Goal: Information Seeking & Learning: Learn about a topic

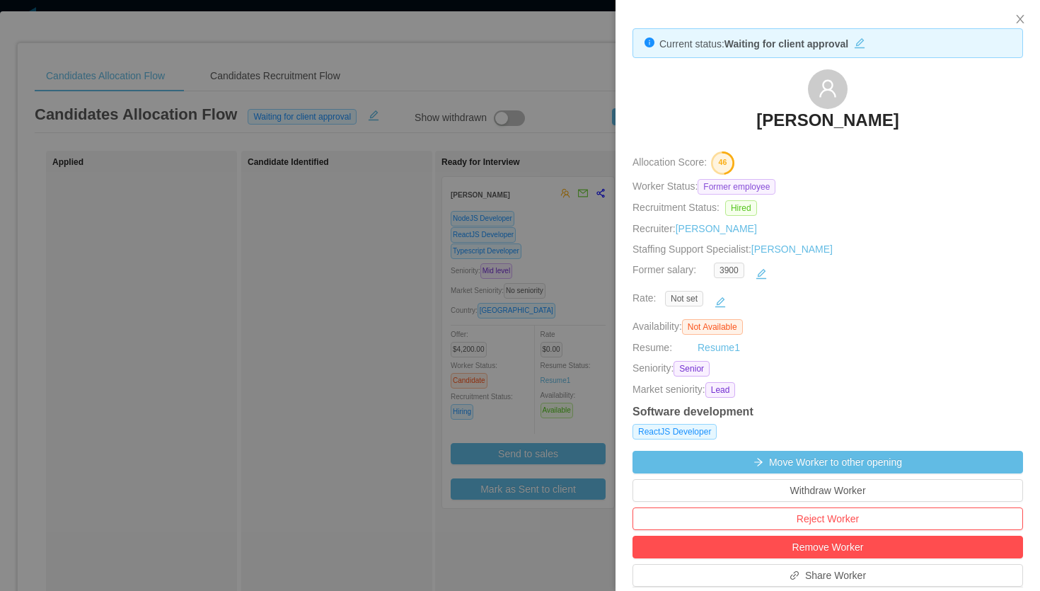
scroll to position [42, 0]
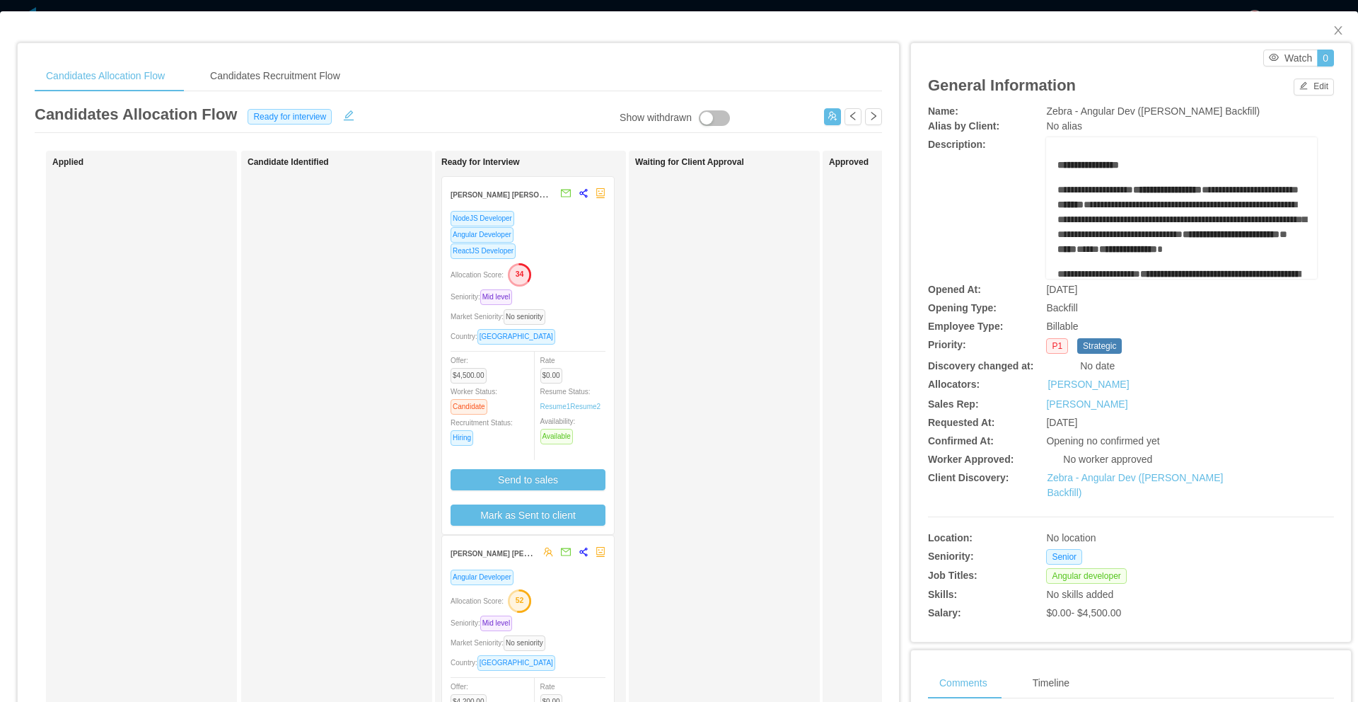
scroll to position [9, 0]
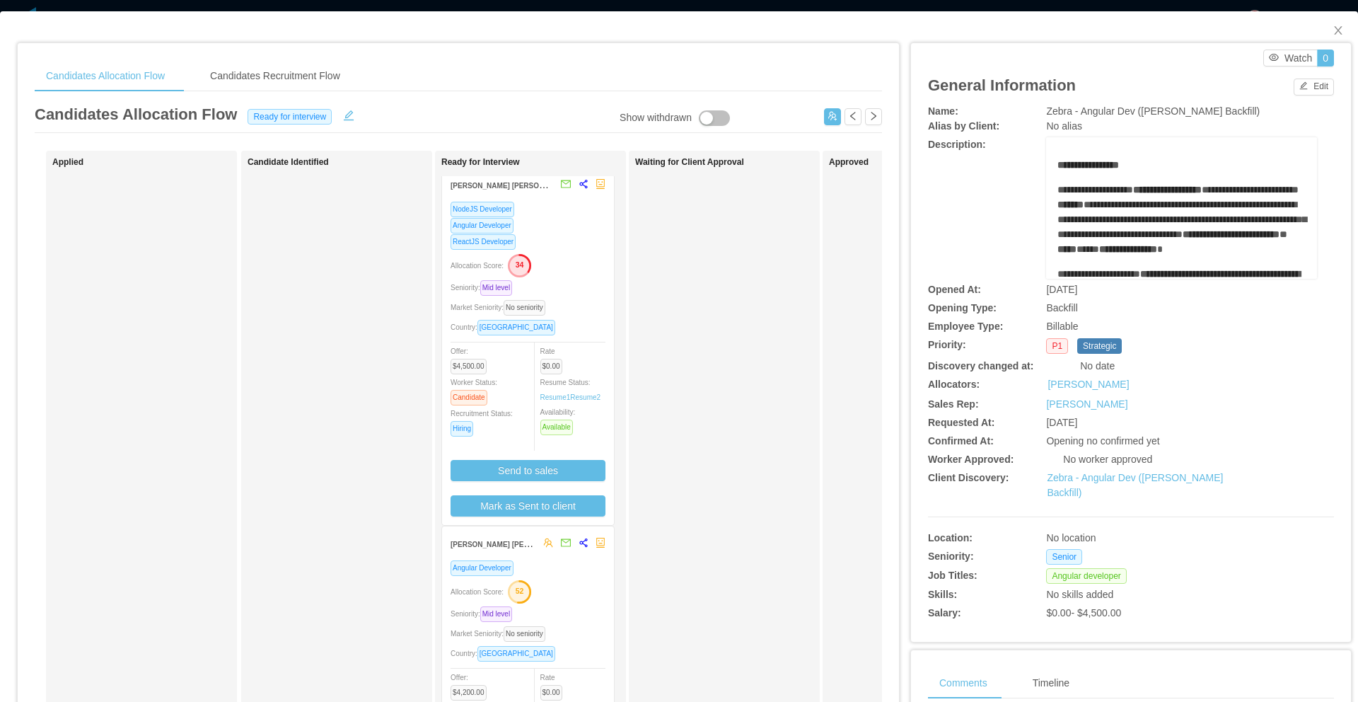
click at [558, 257] on div "Allocation Score: 34" at bounding box center [528, 264] width 155 height 23
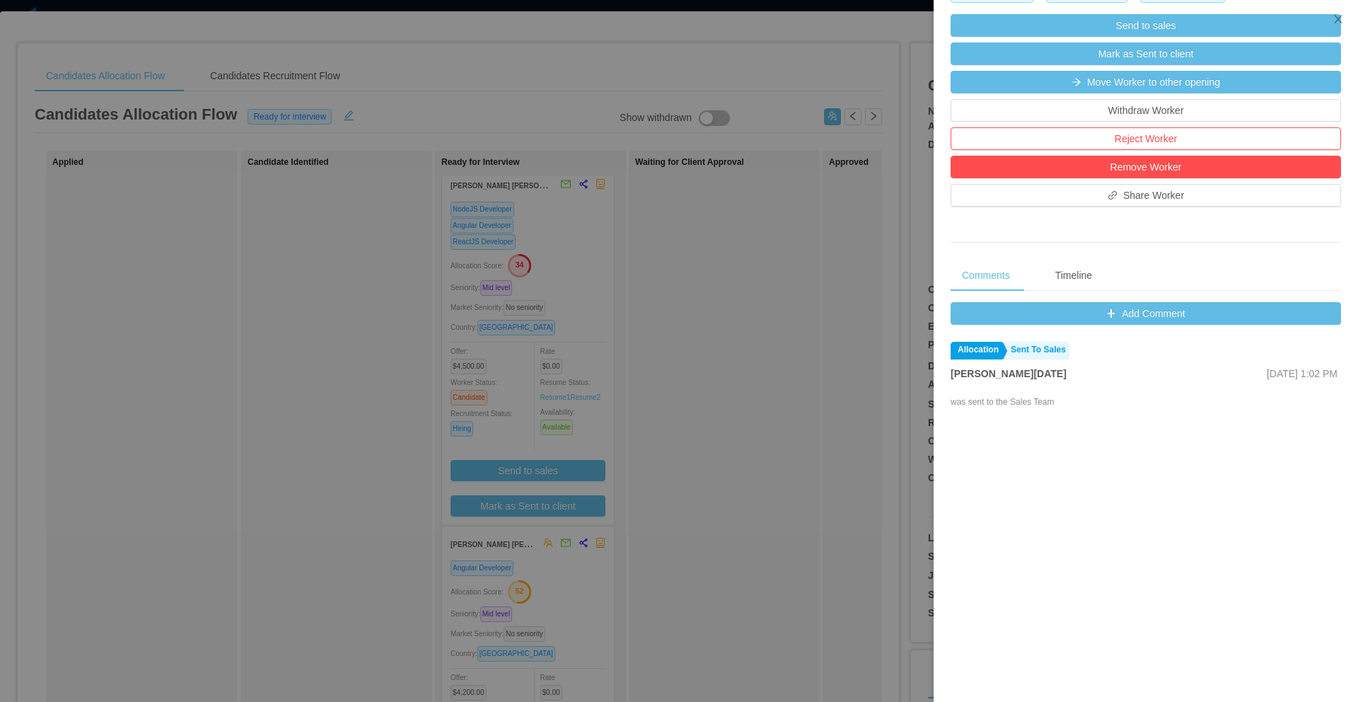
scroll to position [0, 0]
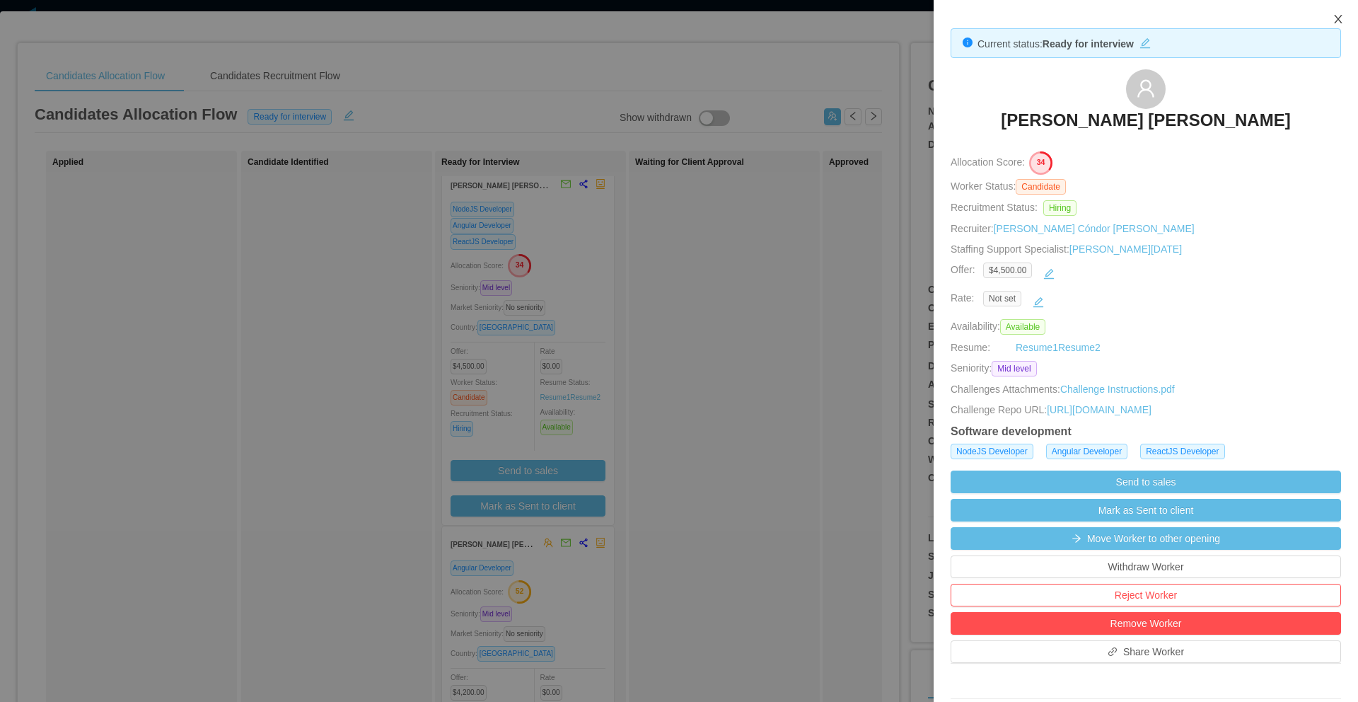
click at [1339, 14] on icon "icon: close" at bounding box center [1338, 18] width 11 height 11
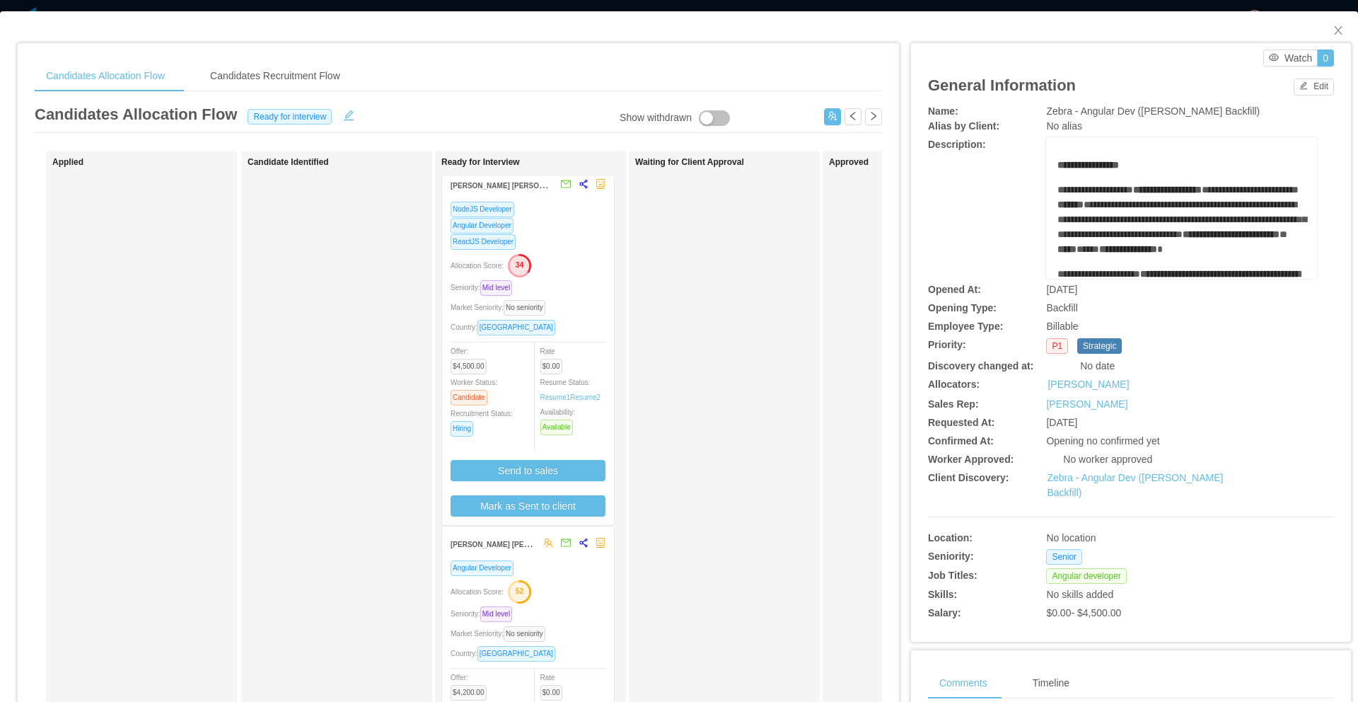
click at [595, 289] on div "Seniority: Mid level" at bounding box center [528, 287] width 155 height 16
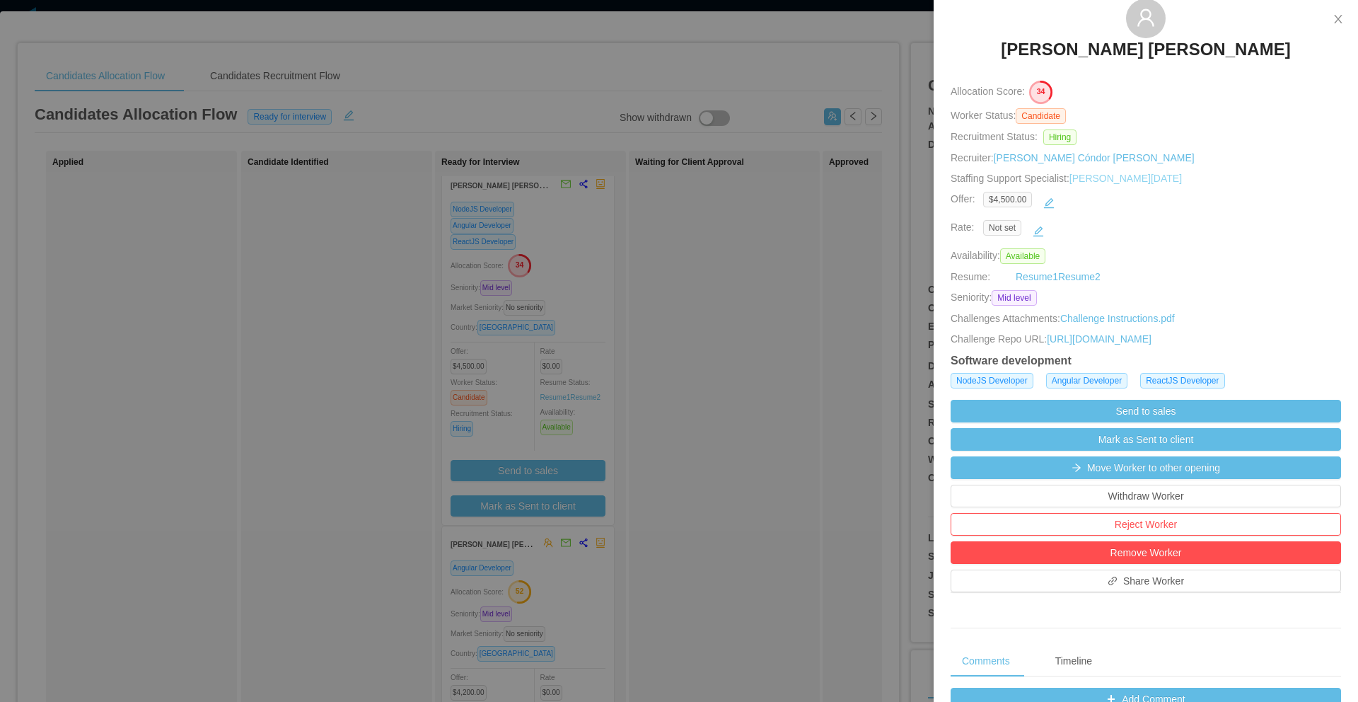
scroll to position [71, 0]
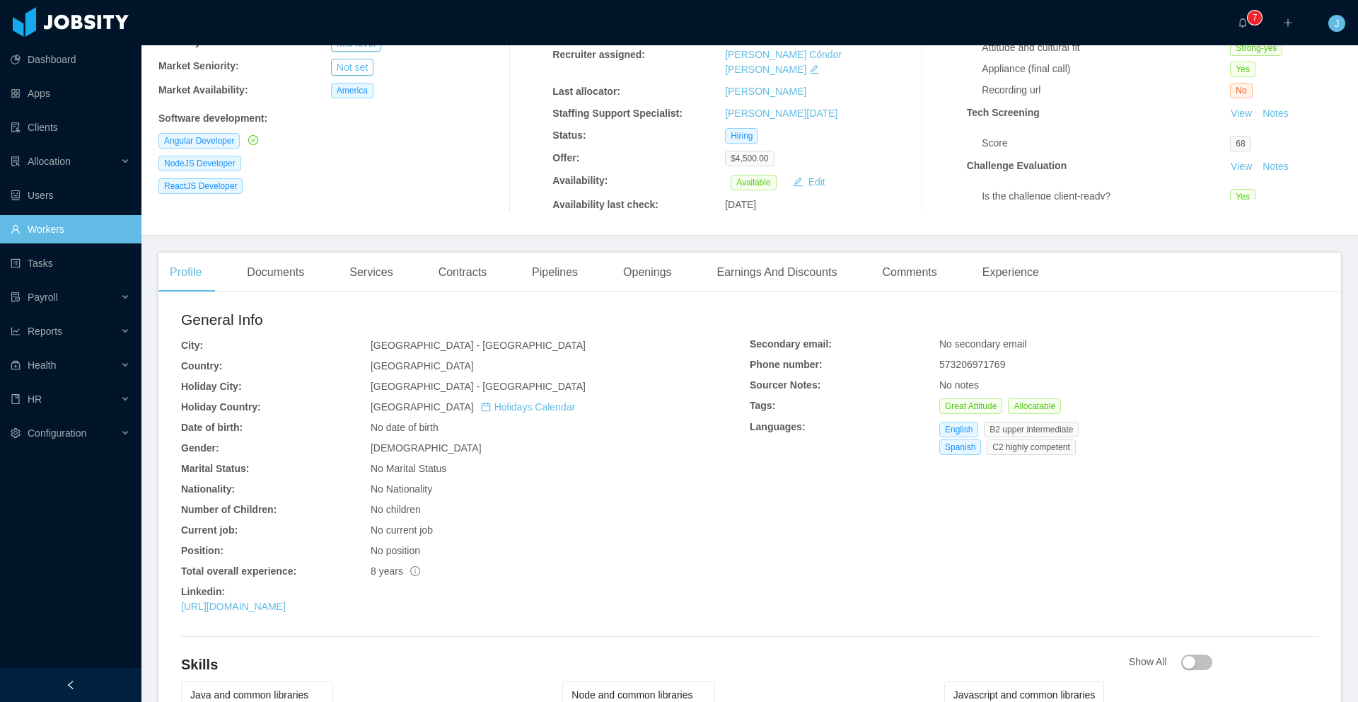
scroll to position [155, 0]
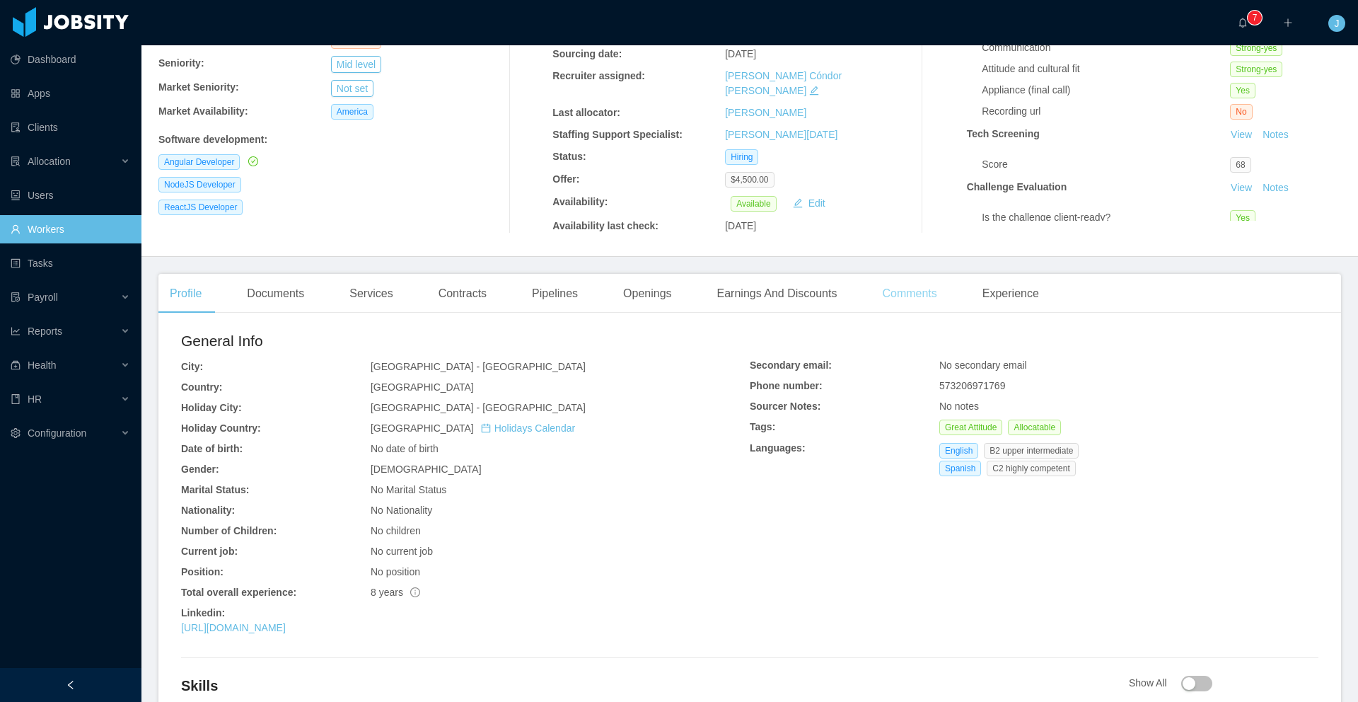
click at [919, 284] on div "Comments" at bounding box center [909, 294] width 77 height 40
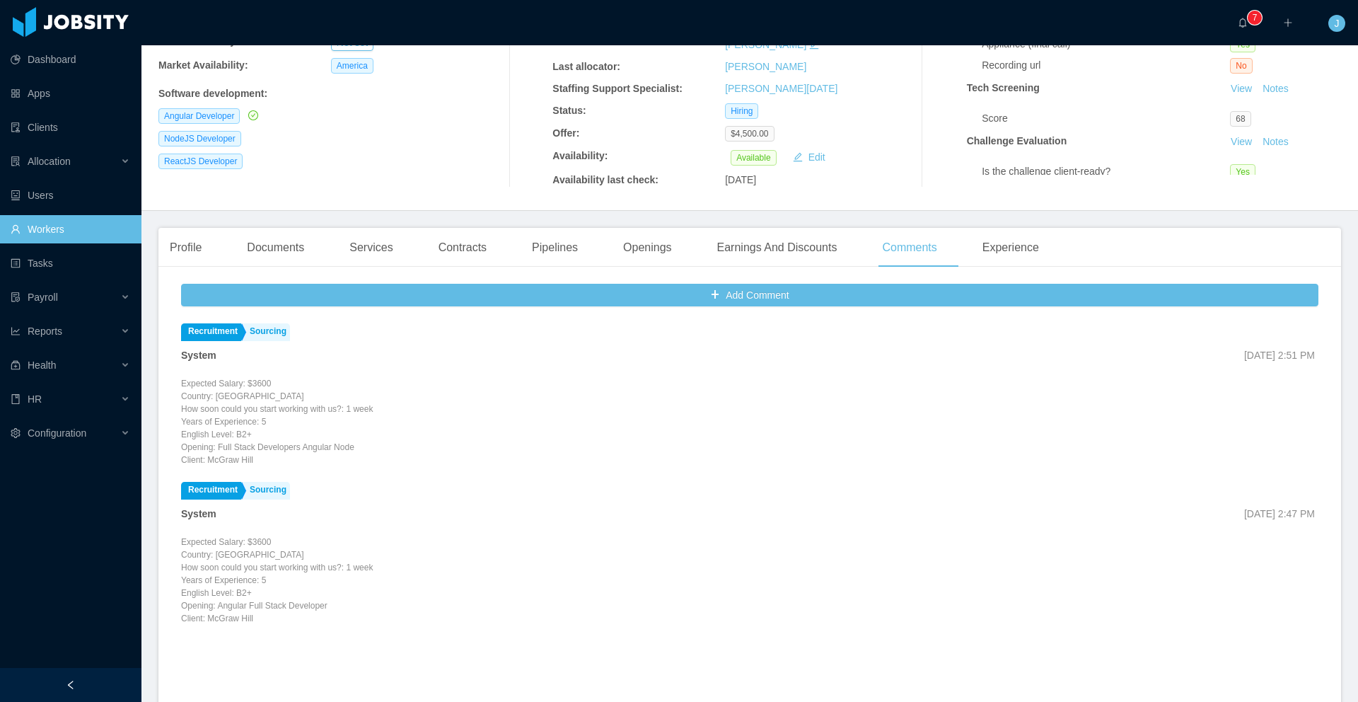
scroll to position [221, 0]
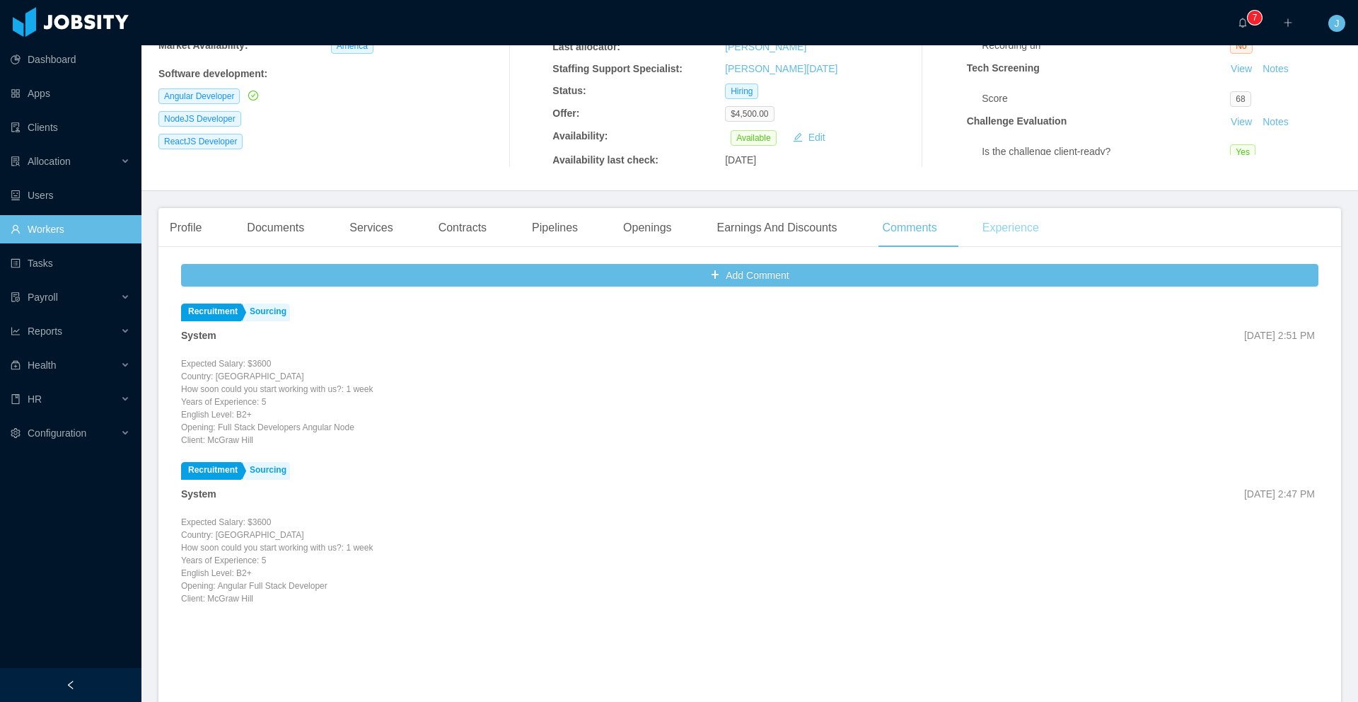
click at [995, 214] on div "Experience" at bounding box center [1010, 228] width 79 height 40
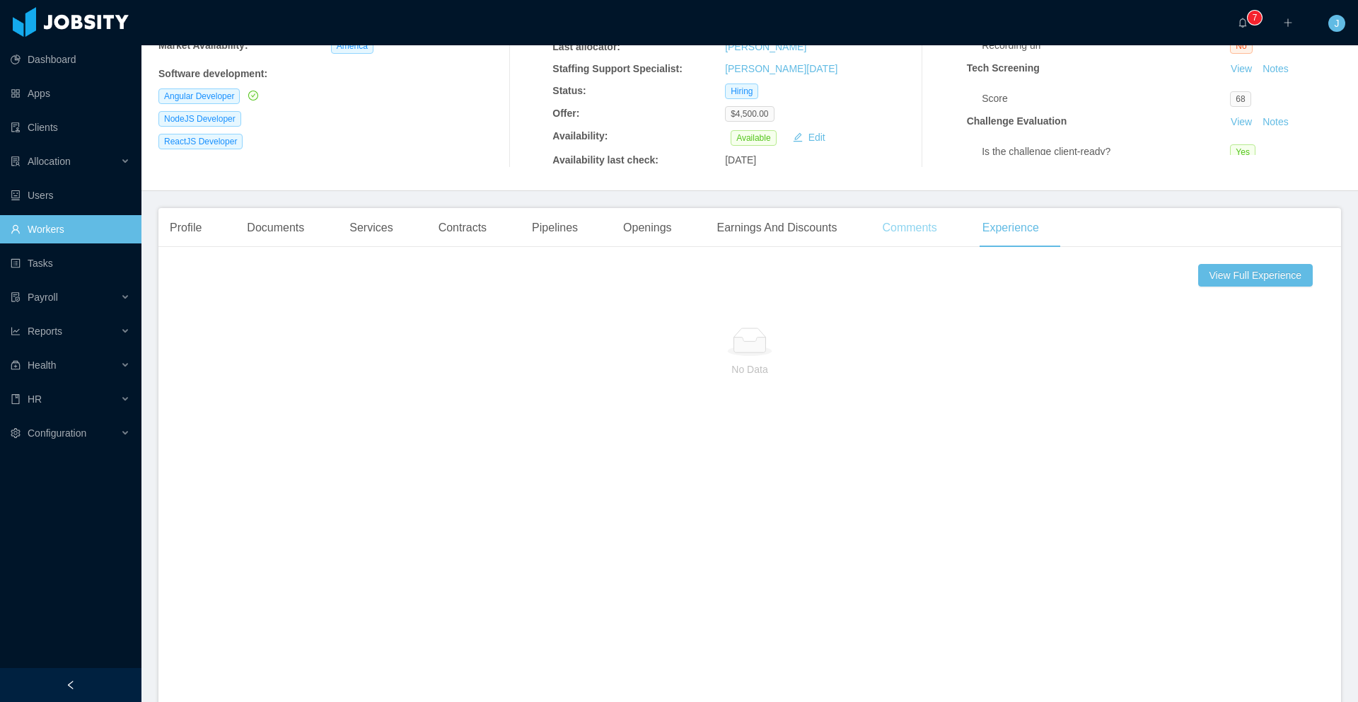
click at [910, 220] on div "Comments" at bounding box center [909, 228] width 77 height 40
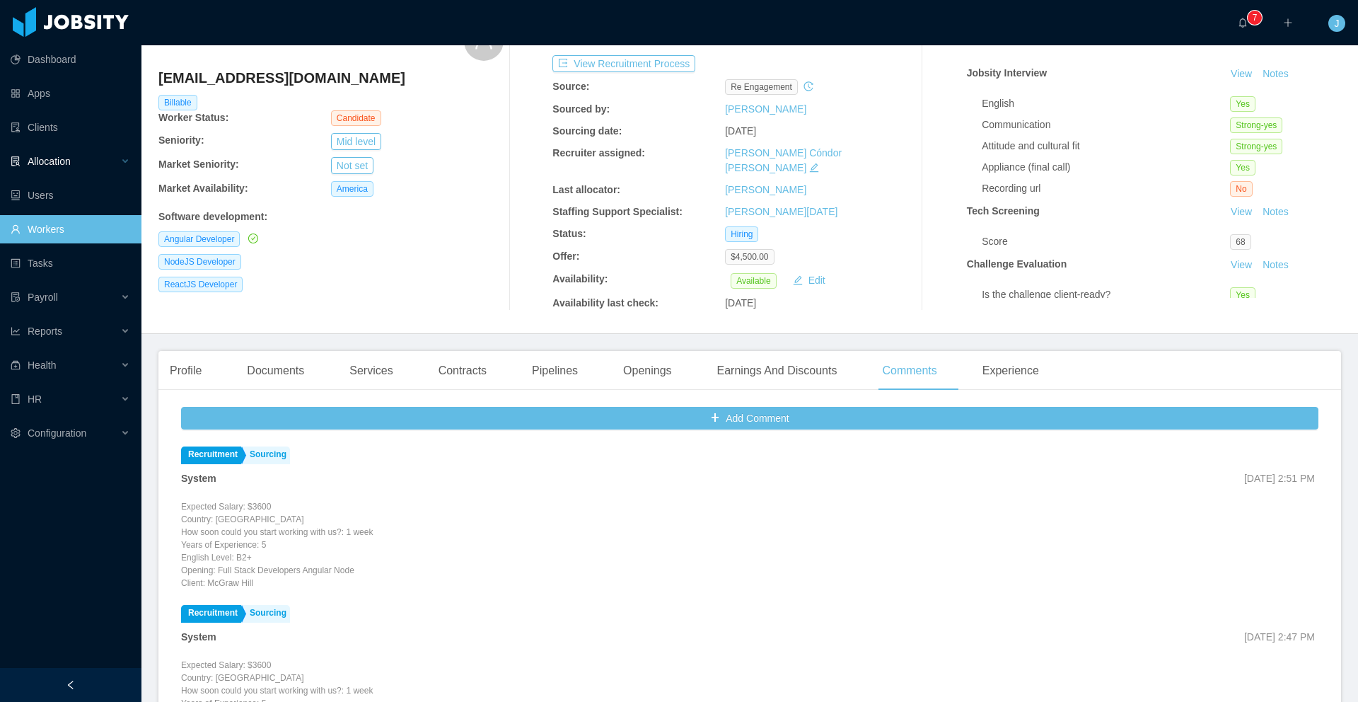
scroll to position [78, 0]
